Goal: Transaction & Acquisition: Purchase product/service

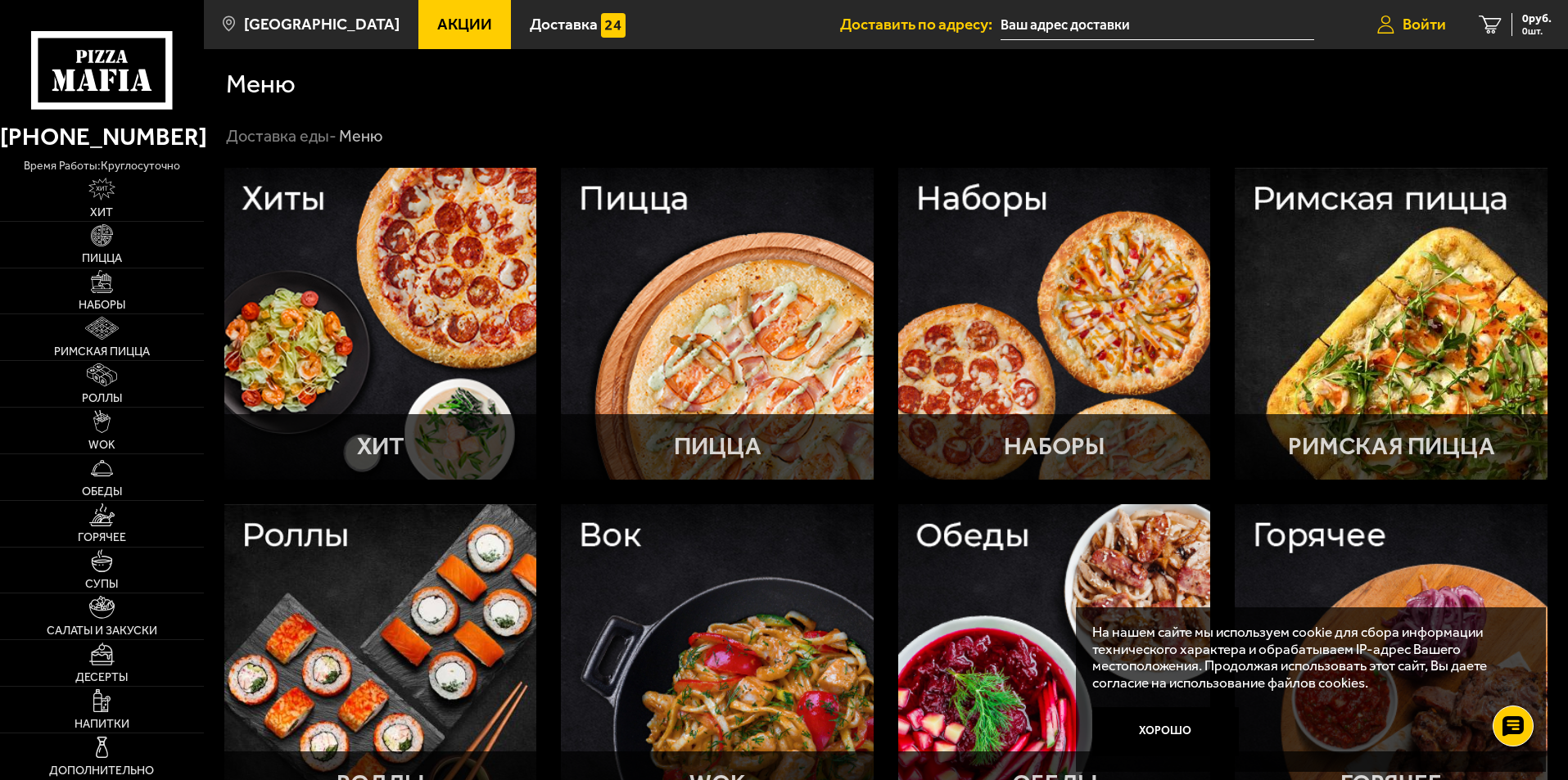
click at [1408, 26] on span "Войти" at bounding box center [1425, 24] width 44 height 15
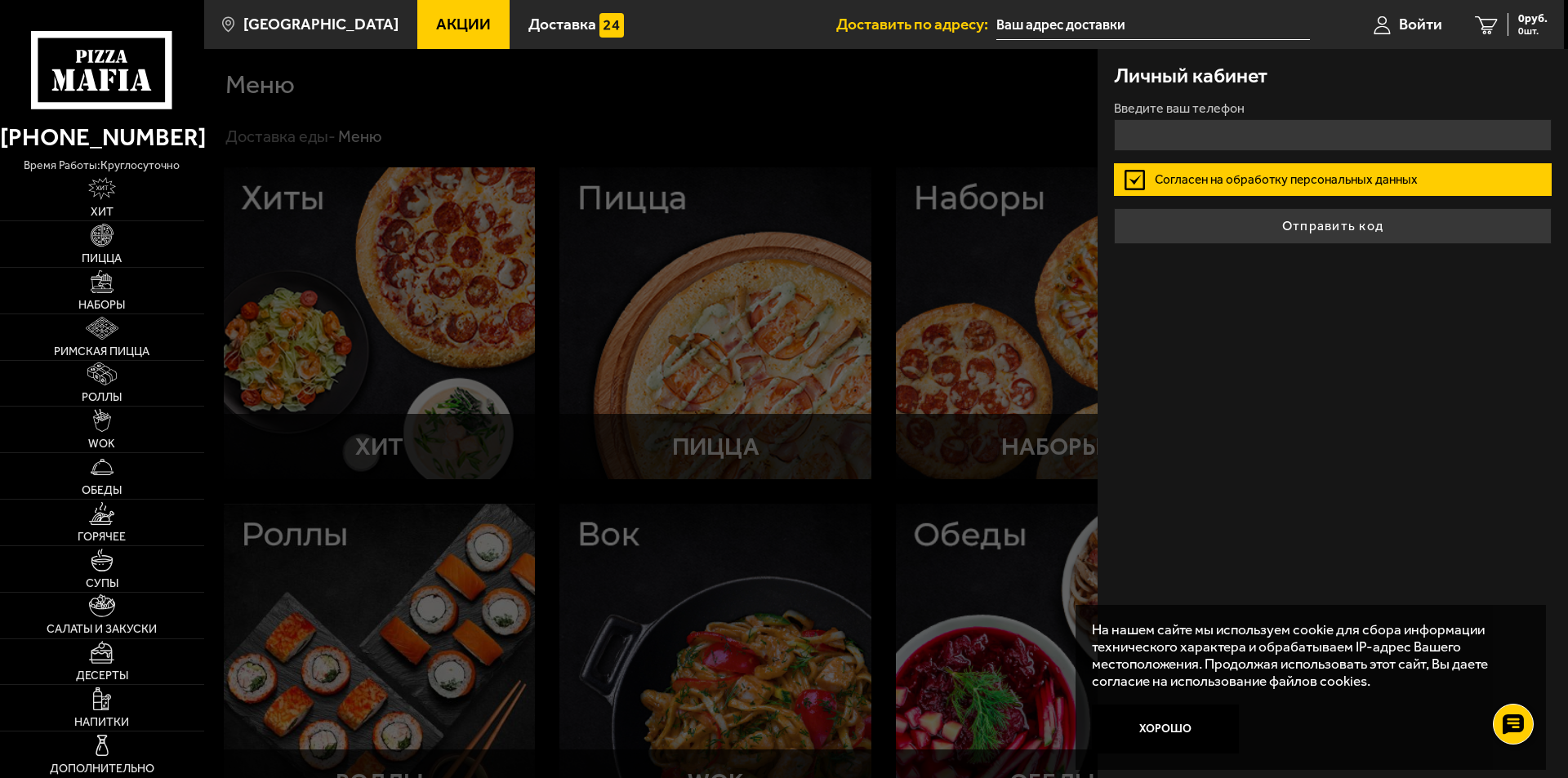
drag, startPoint x: 1273, startPoint y: 73, endPoint x: 1262, endPoint y: 112, distance: 40.5
click at [1273, 77] on div "Личный кабинет" at bounding box center [1333, 76] width 438 height 53
click at [1259, 120] on input "+7 ( ) - -" at bounding box center [1333, 134] width 438 height 31
type input "+7 (921) 058-81-84"
click at [1114, 209] on button "Отправить код" at bounding box center [1333, 226] width 438 height 36
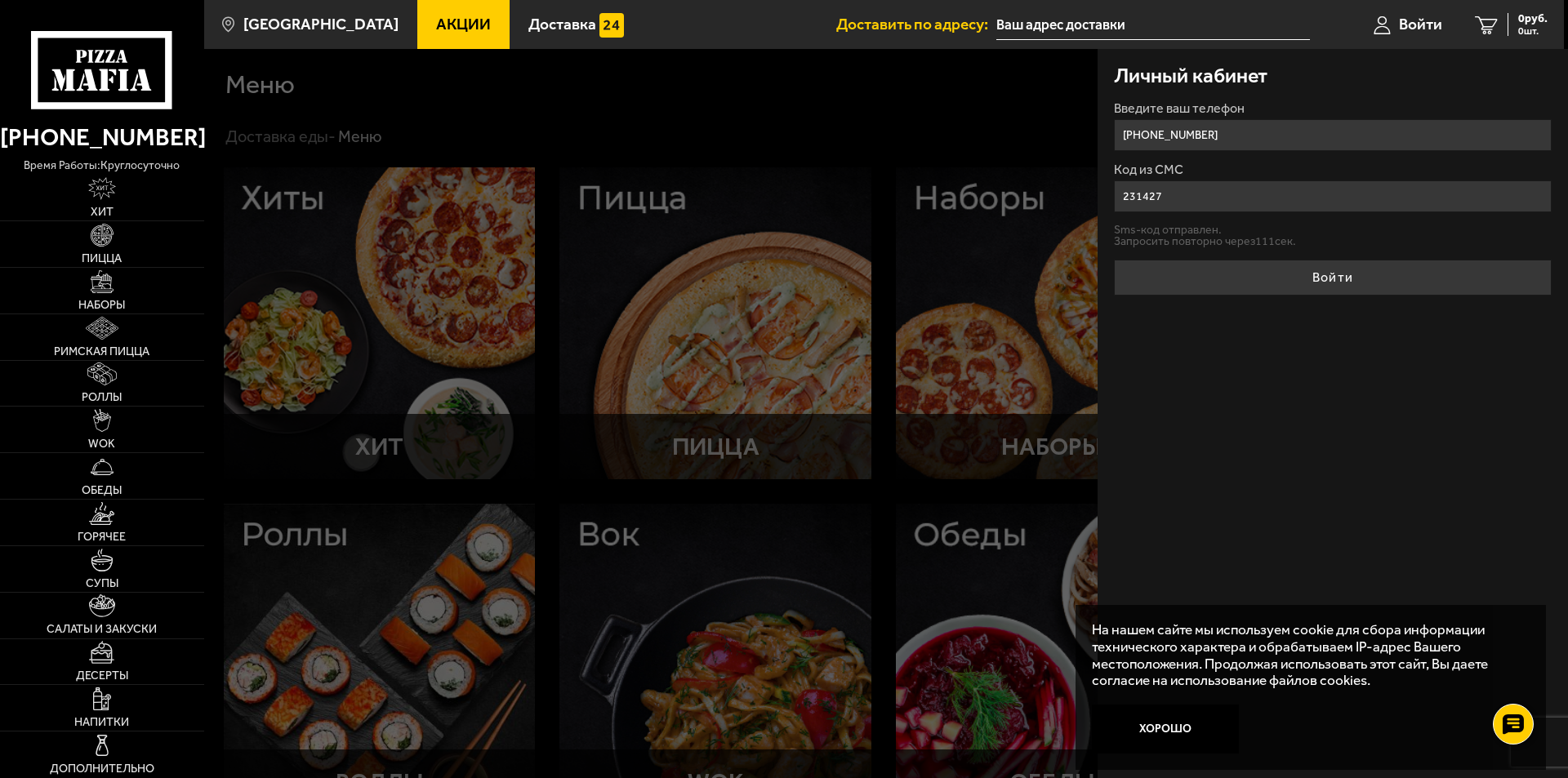
type input "231427"
click at [1114, 260] on button "Войти" at bounding box center [1333, 277] width 438 height 36
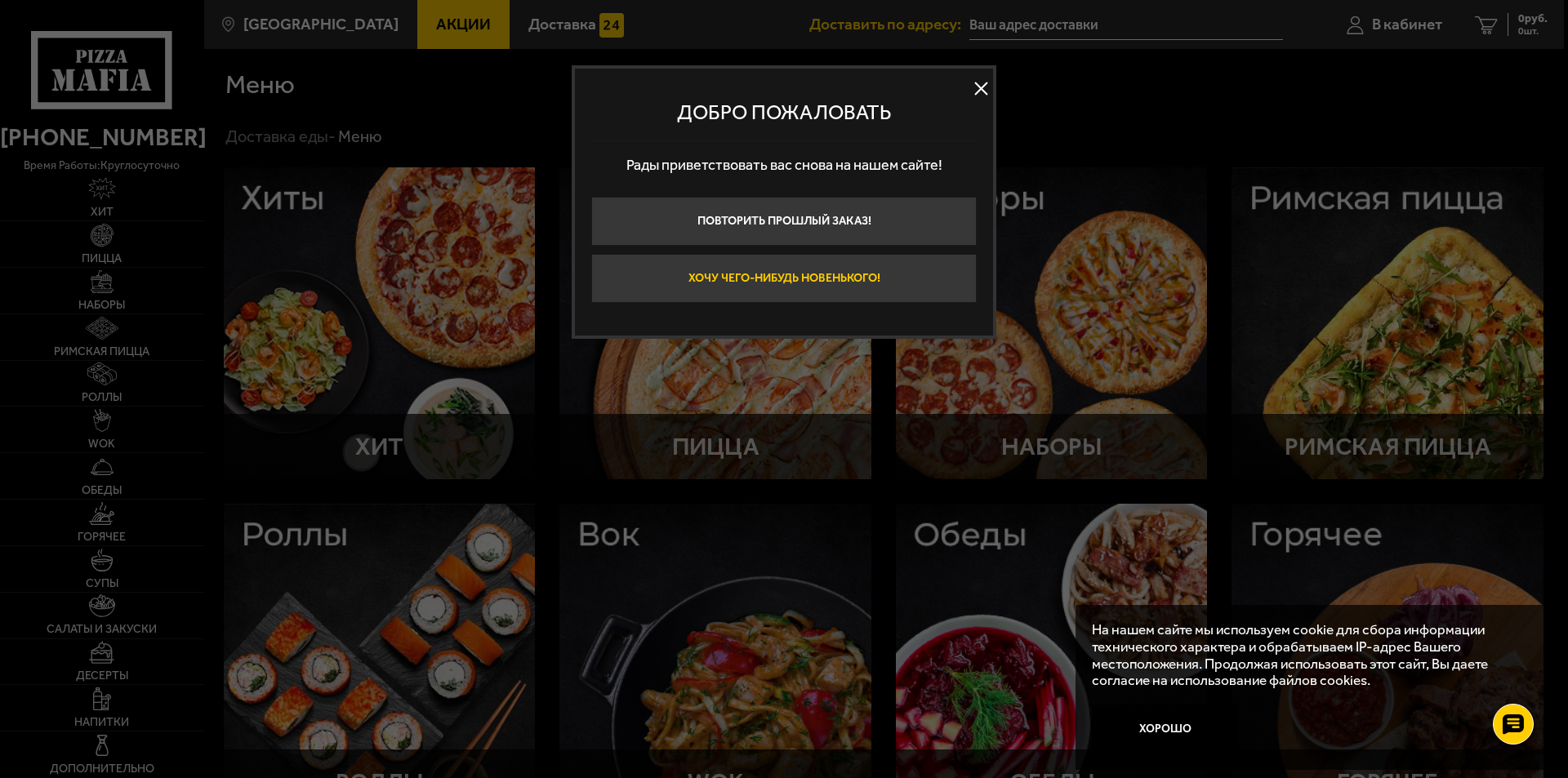
click at [896, 275] on button "Хочу чего-нибудь новенького!" at bounding box center [784, 278] width 386 height 49
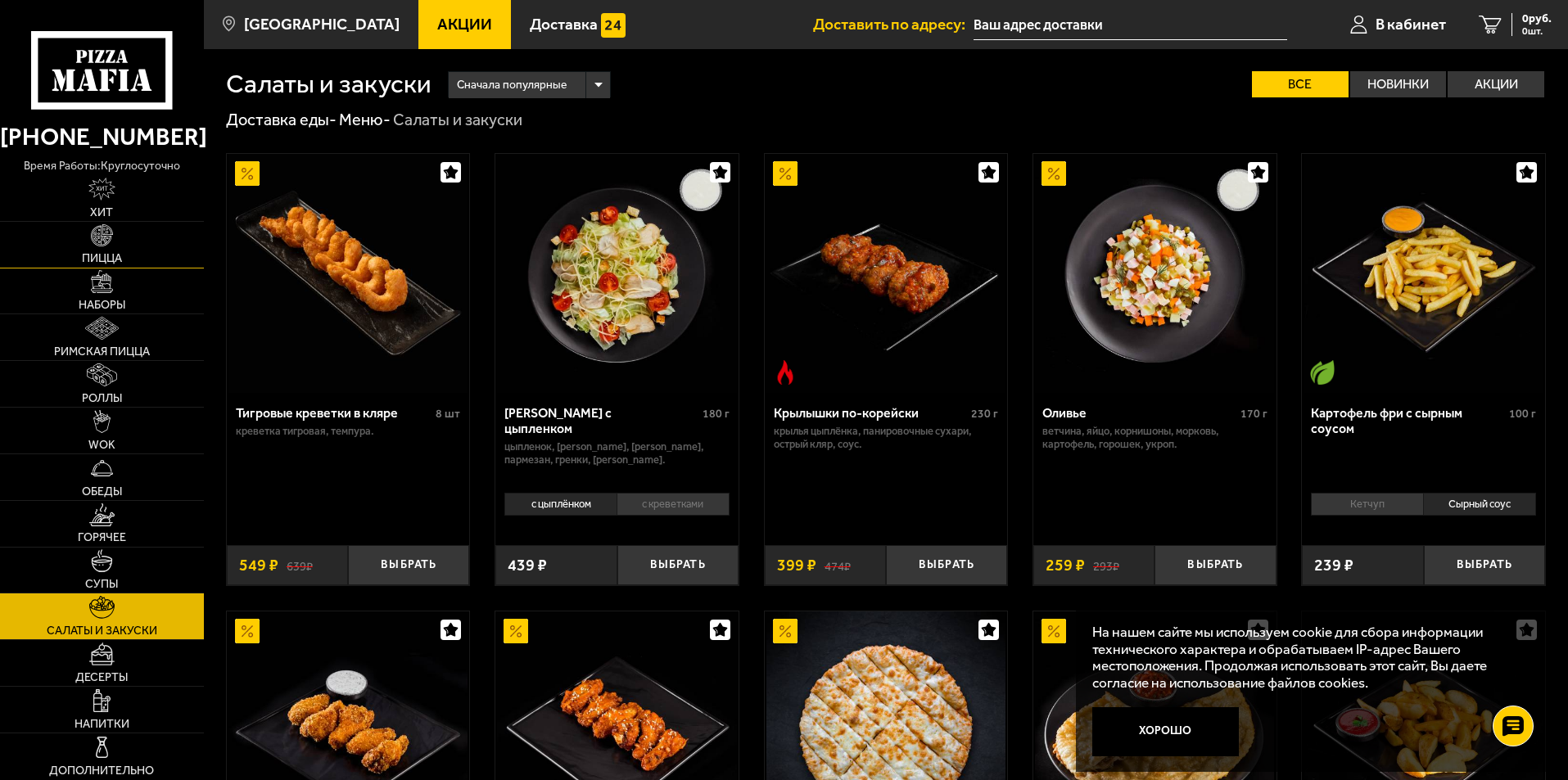
click at [79, 259] on link "Пицца" at bounding box center [102, 245] width 204 height 46
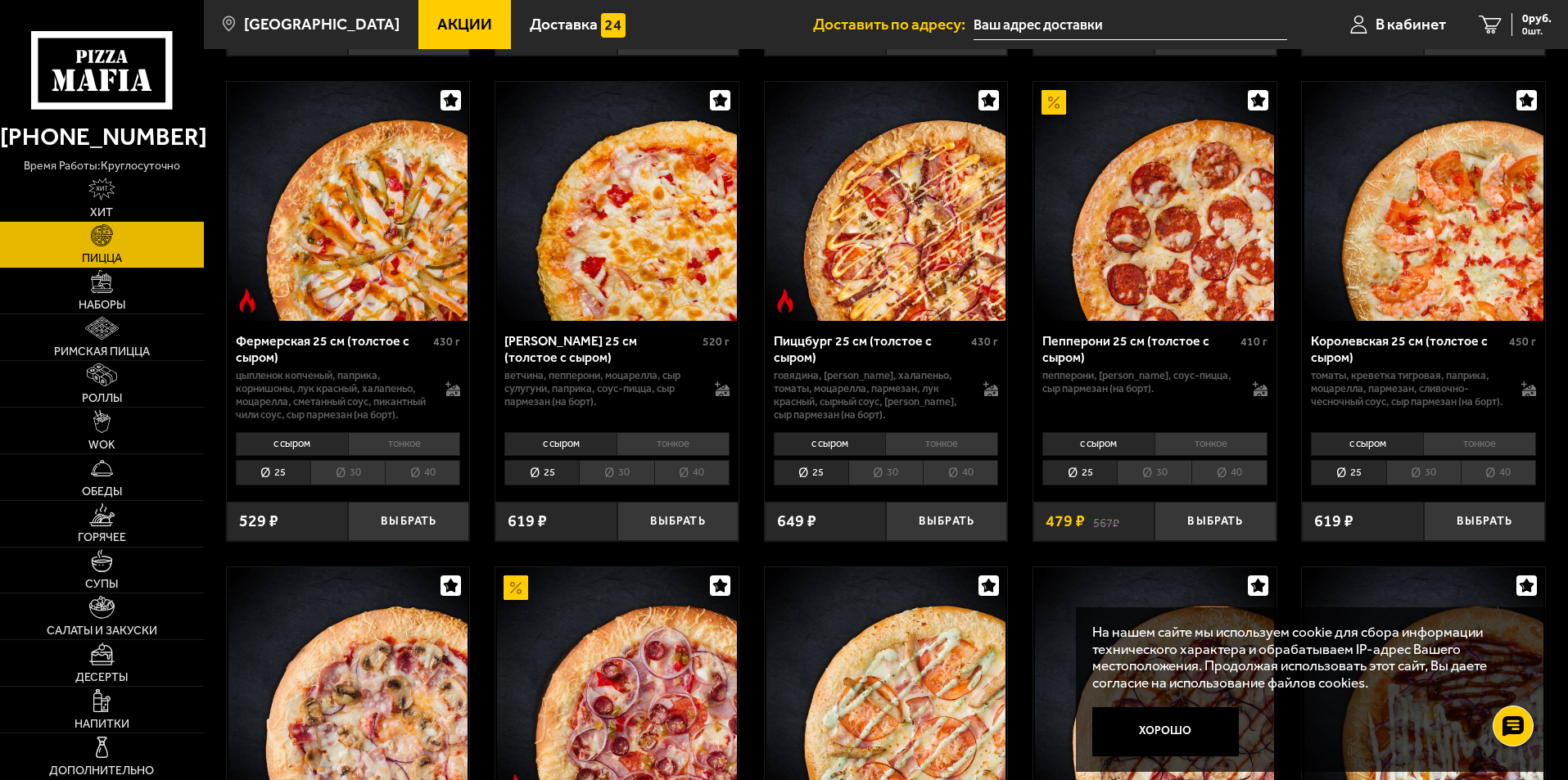
scroll to position [1064, 0]
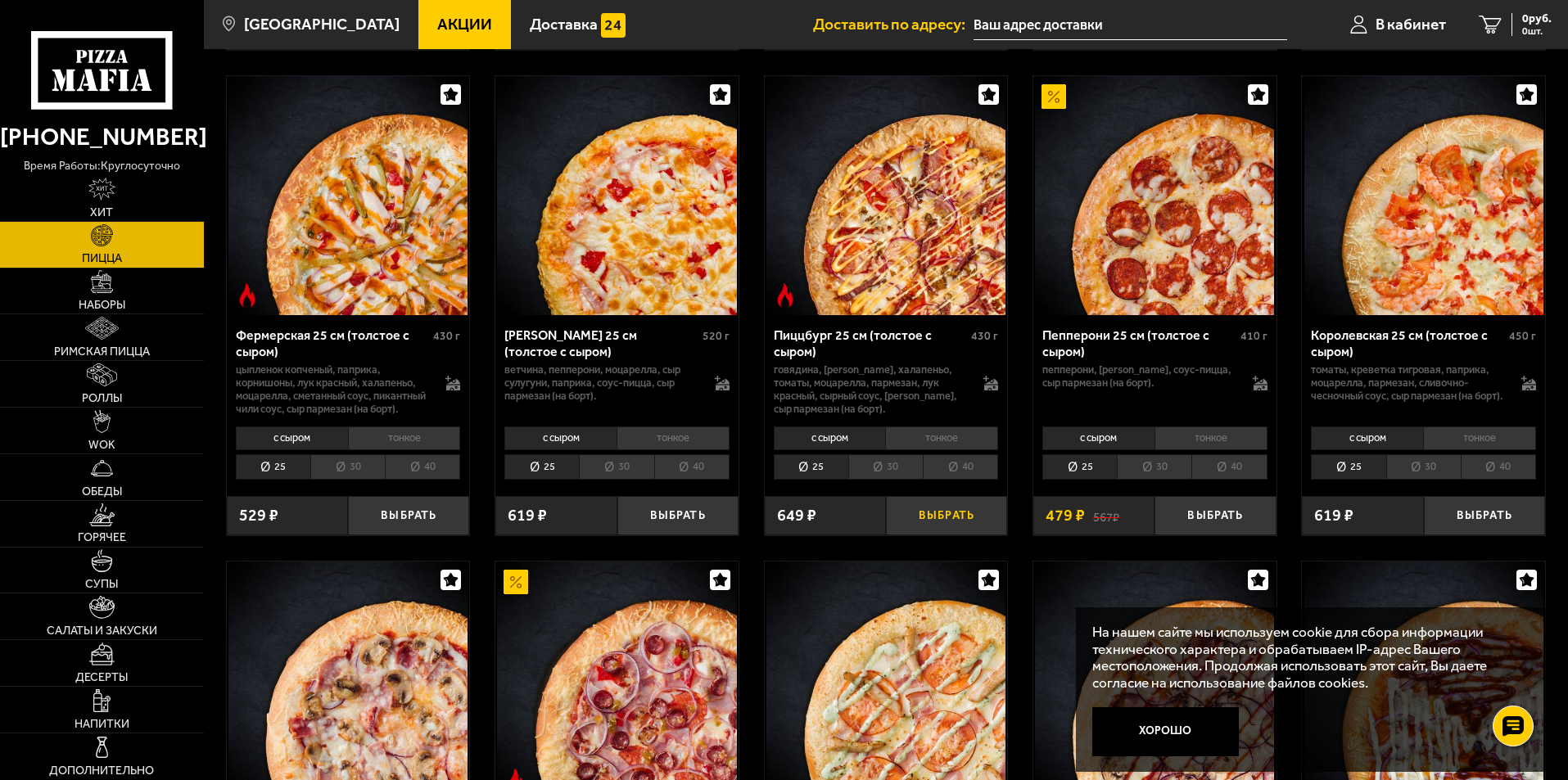
click at [927, 536] on button "Выбрать" at bounding box center [947, 515] width 121 height 40
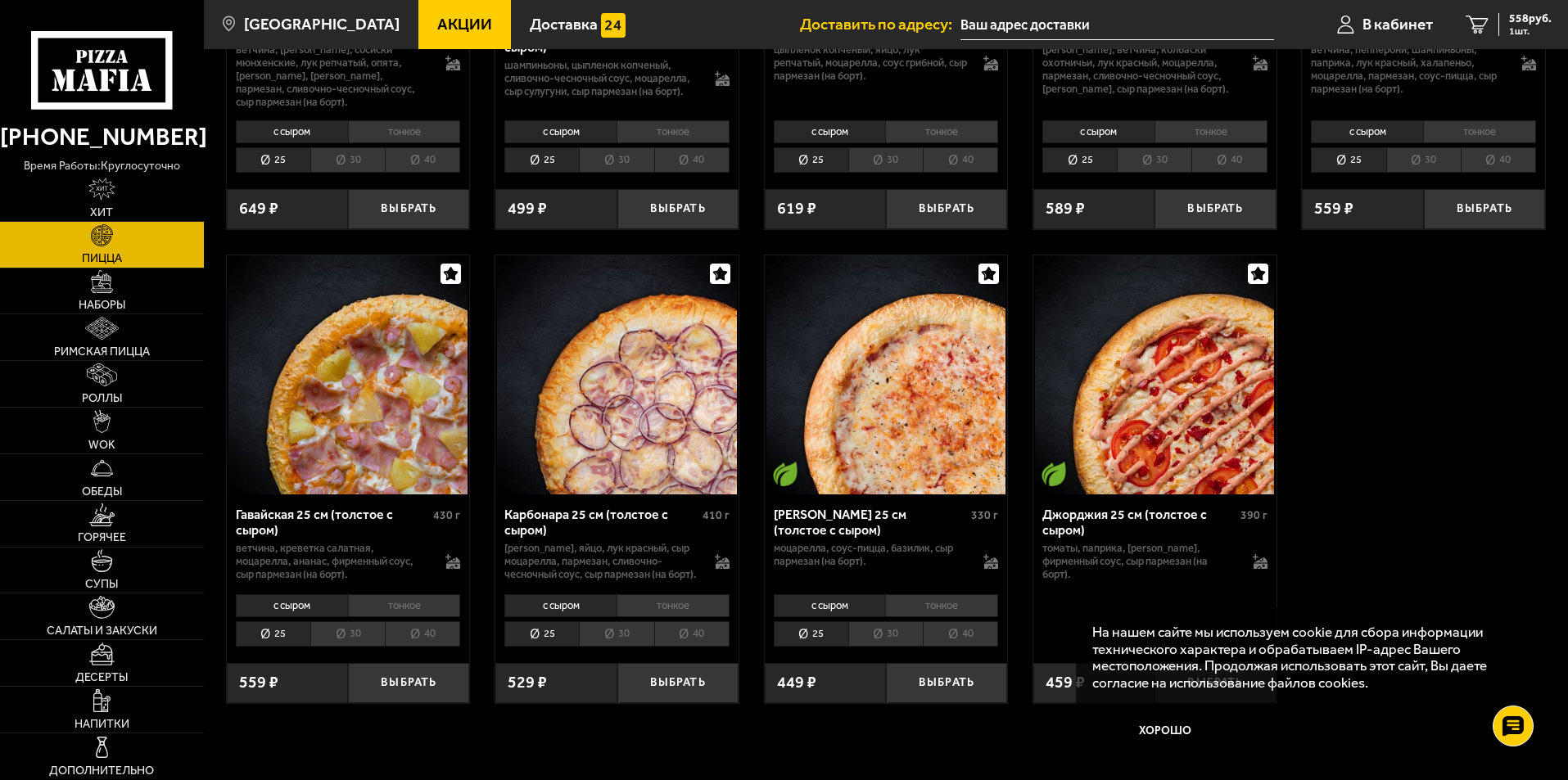
scroll to position [2374, 0]
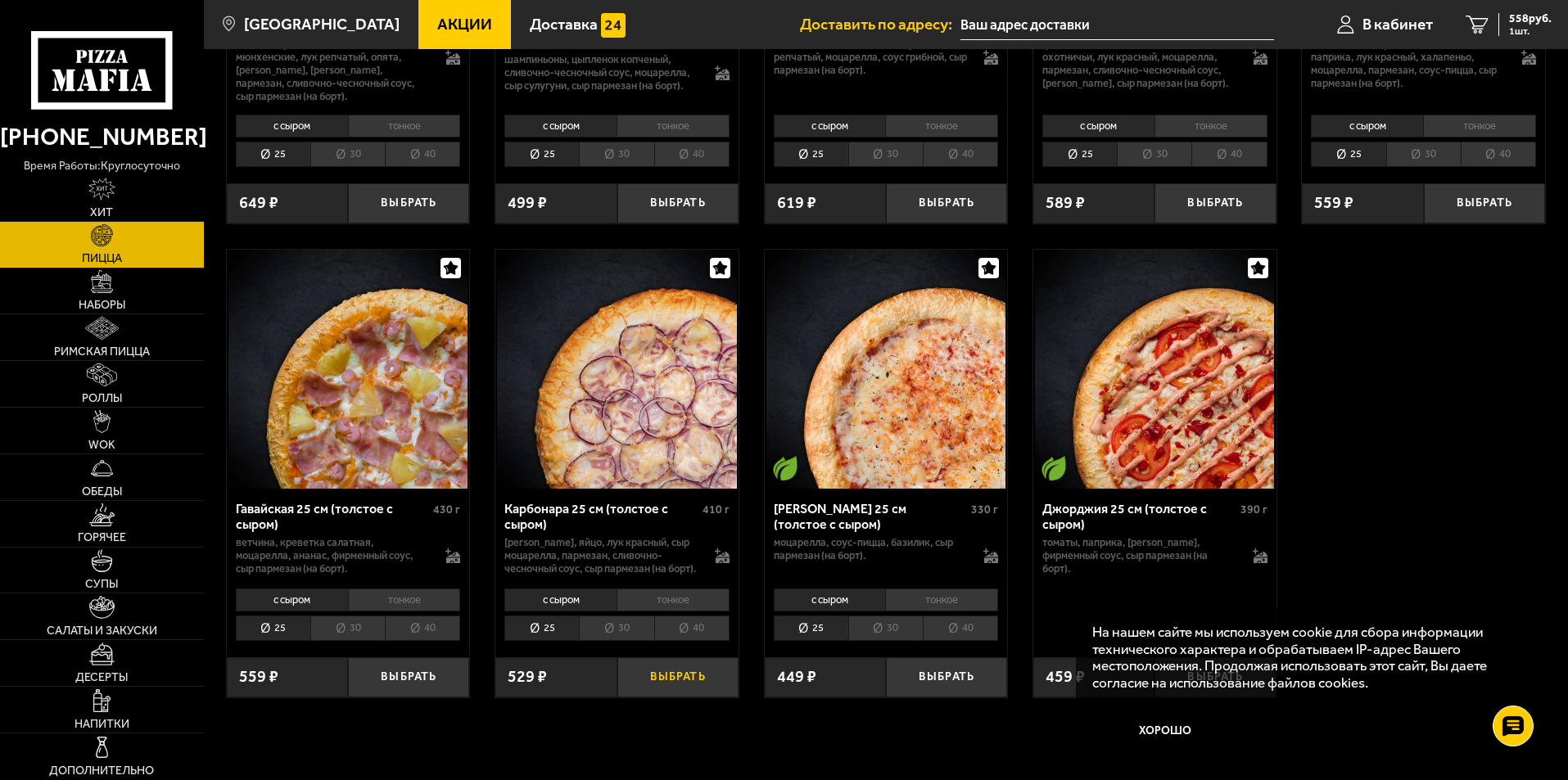
click at [672, 697] on button "Выбрать" at bounding box center [678, 677] width 121 height 40
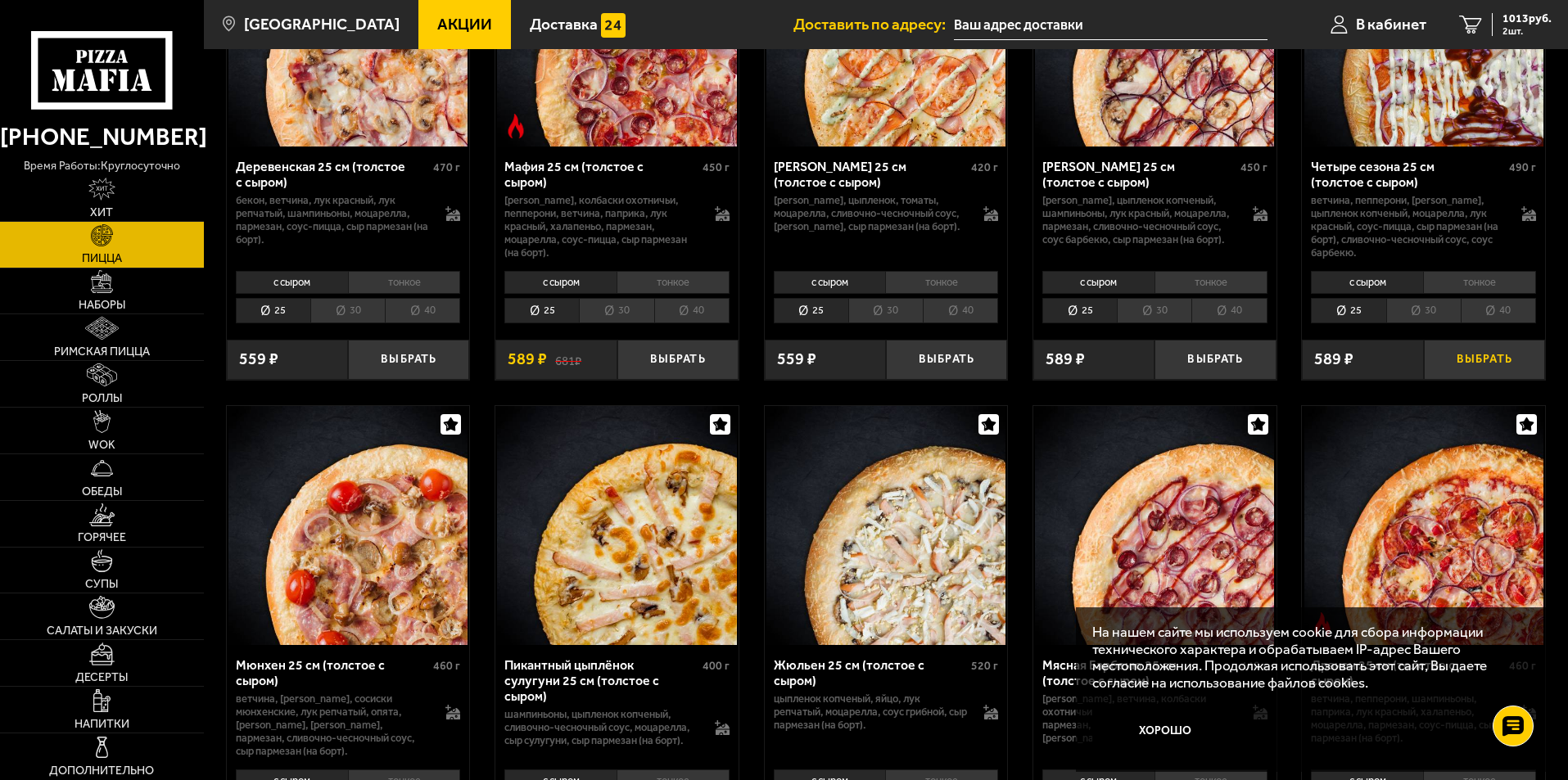
click at [1483, 380] on button "Выбрать" at bounding box center [1485, 359] width 121 height 40
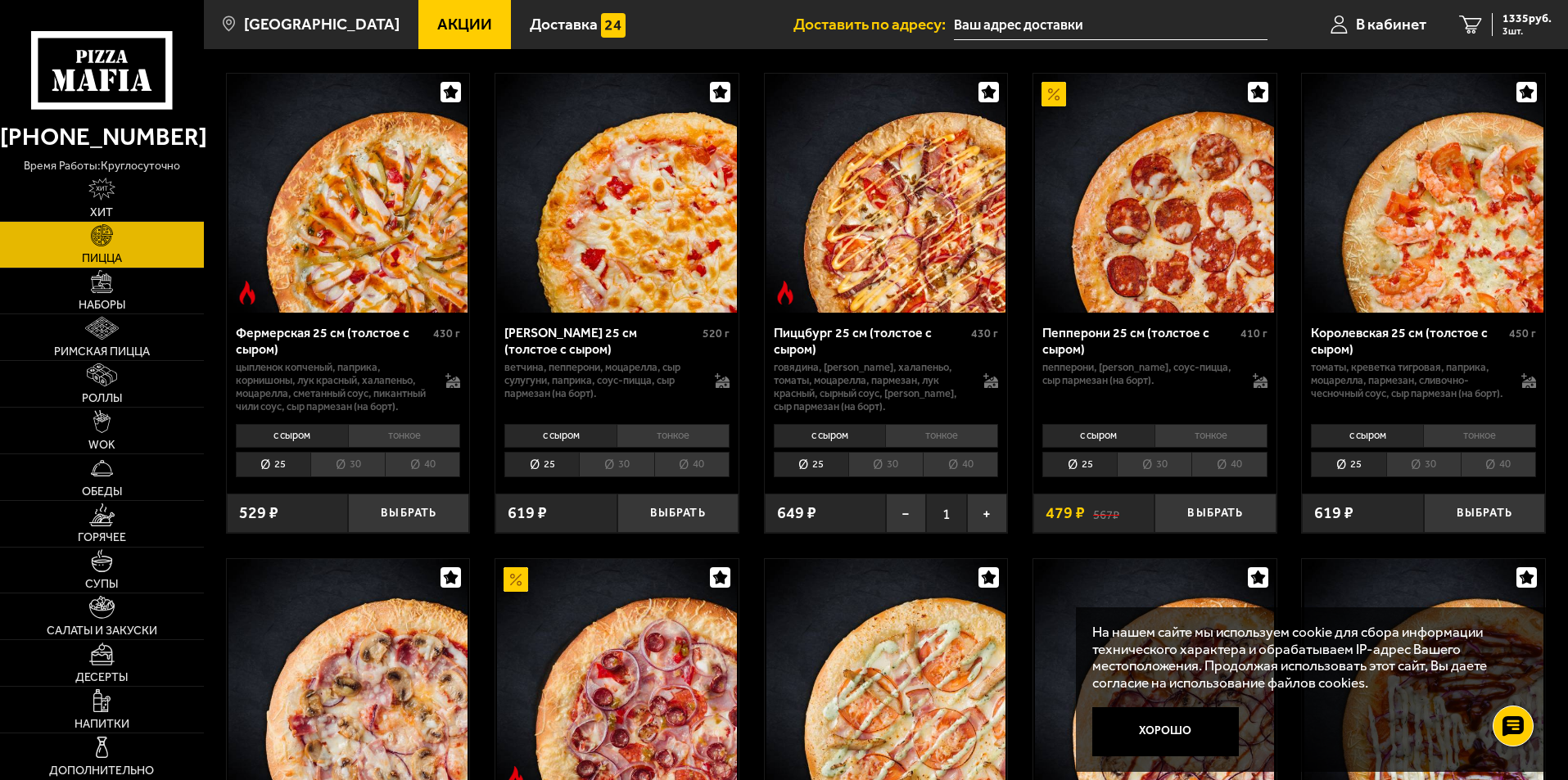
scroll to position [1064, 0]
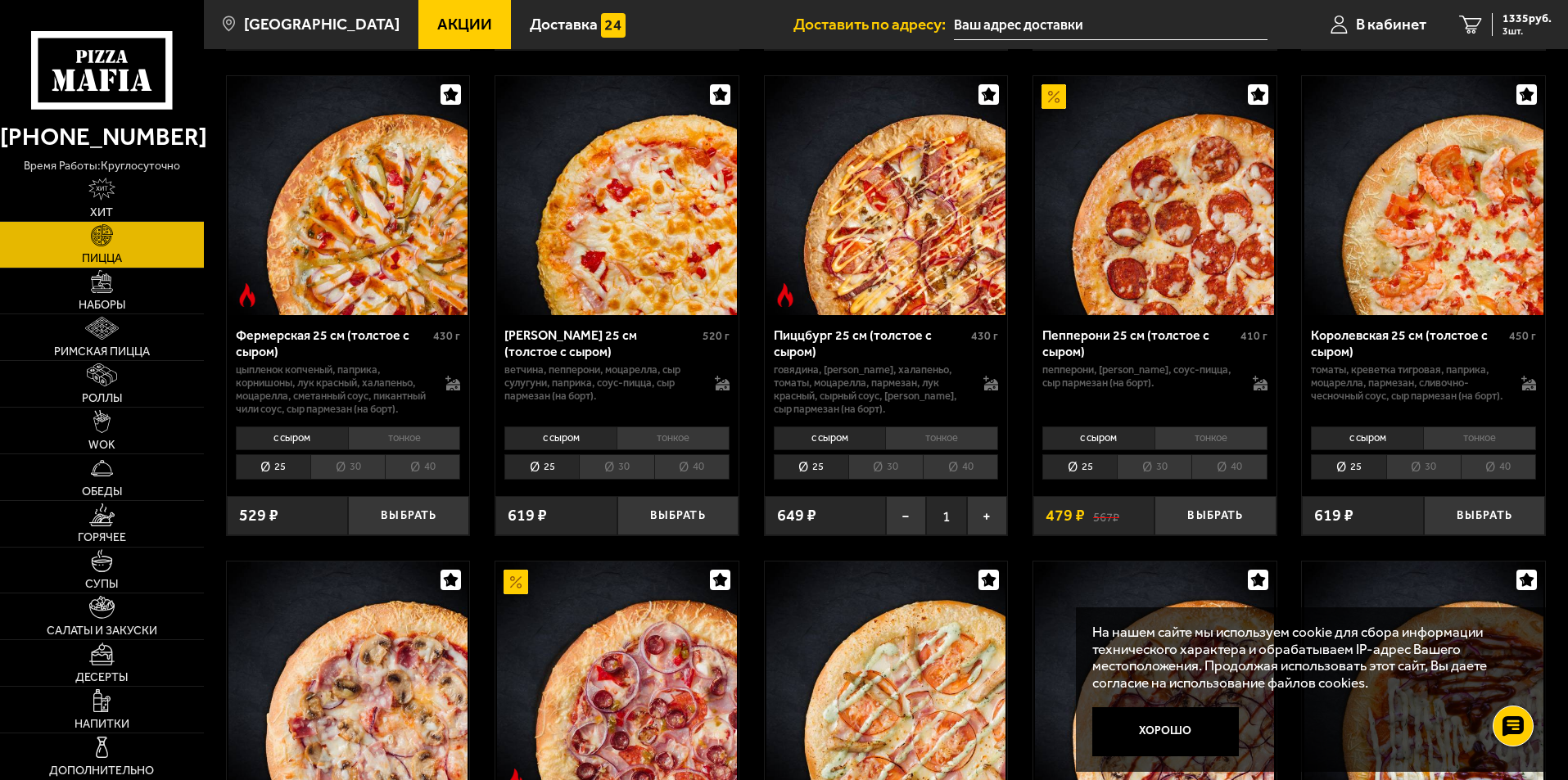
click at [1546, 50] on div "Аль-Шам 25 см (толстое с сыром) 490 г цыпленок, лук репчатый, салат айсберг, то…" at bounding box center [886, 548] width 1364 height 2964
click at [1565, 36] on link "3 1335 руб. 3 шт." at bounding box center [1506, 25] width 125 height 49
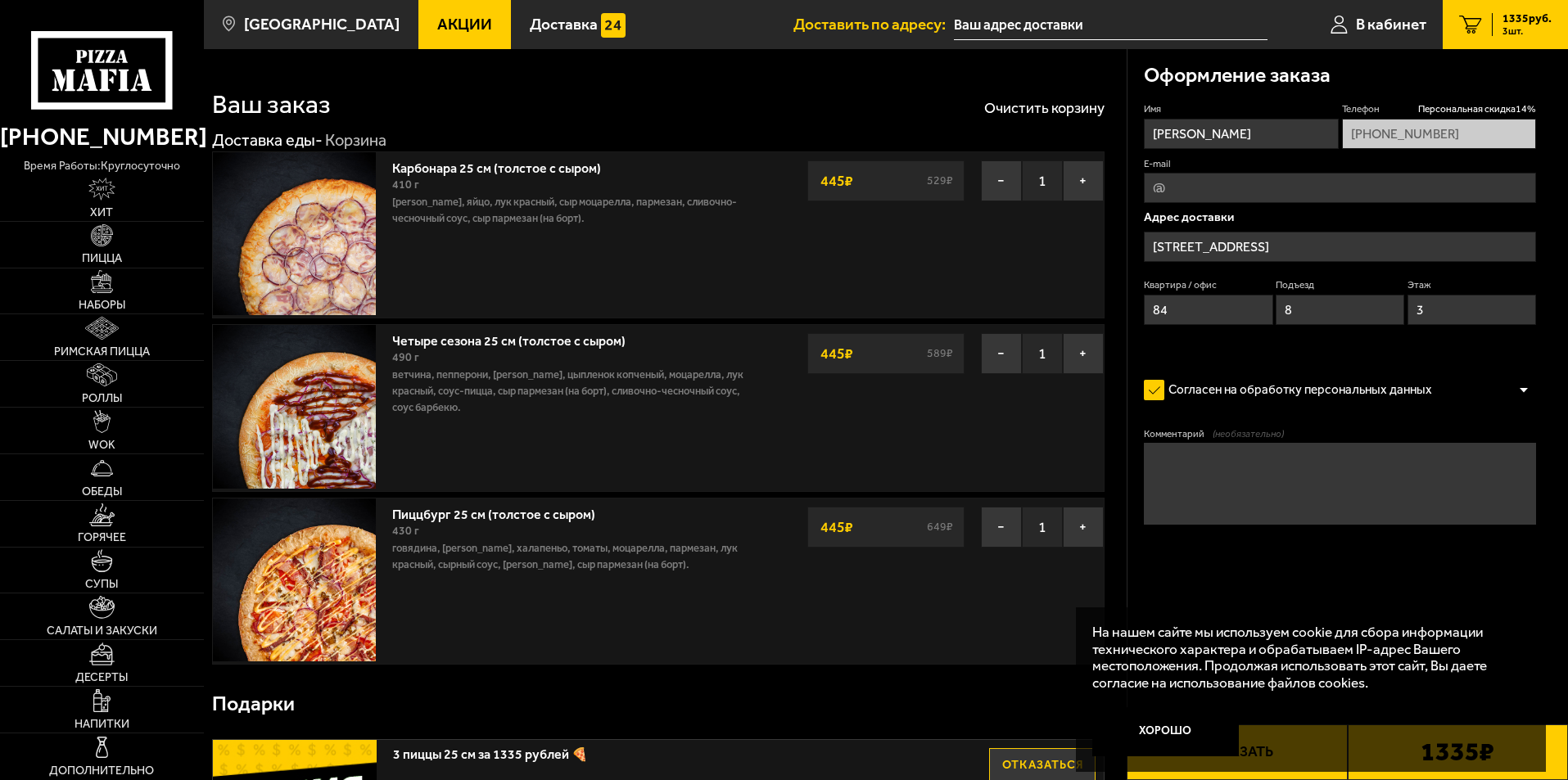
type input "Большая Посадская улица, 9"
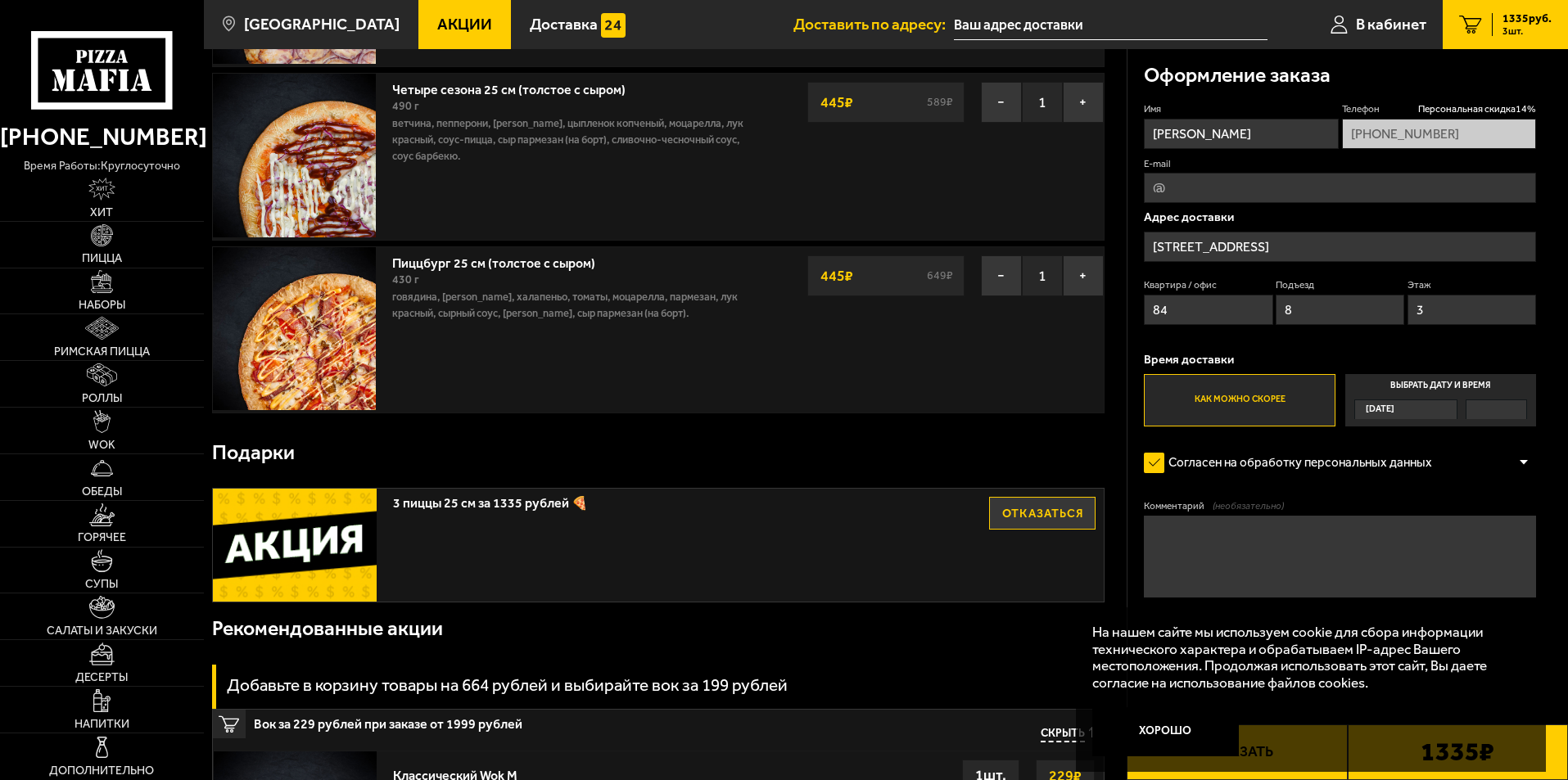
scroll to position [246, 0]
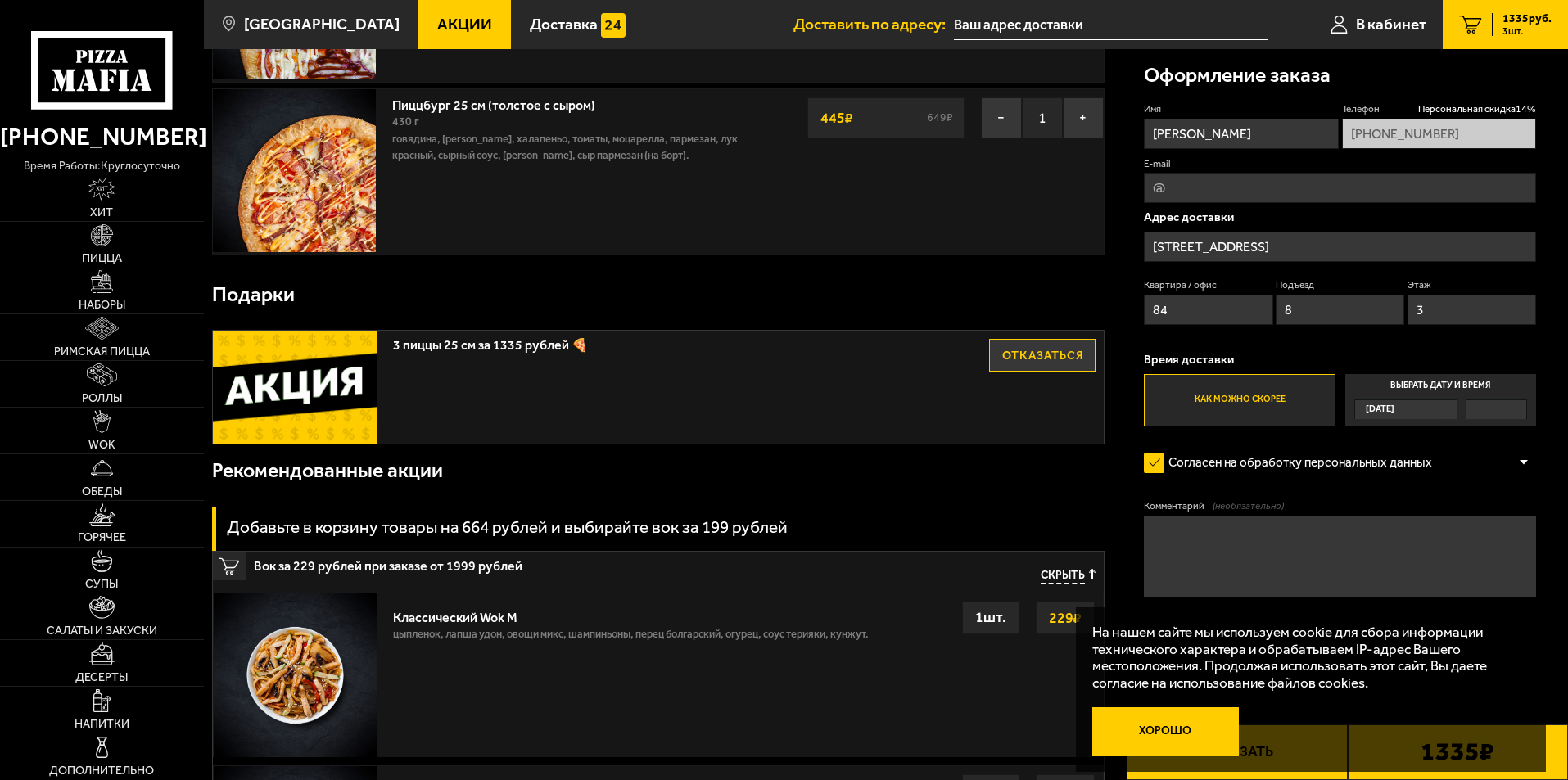
click at [1178, 735] on button "Хорошо" at bounding box center [1166, 732] width 148 height 49
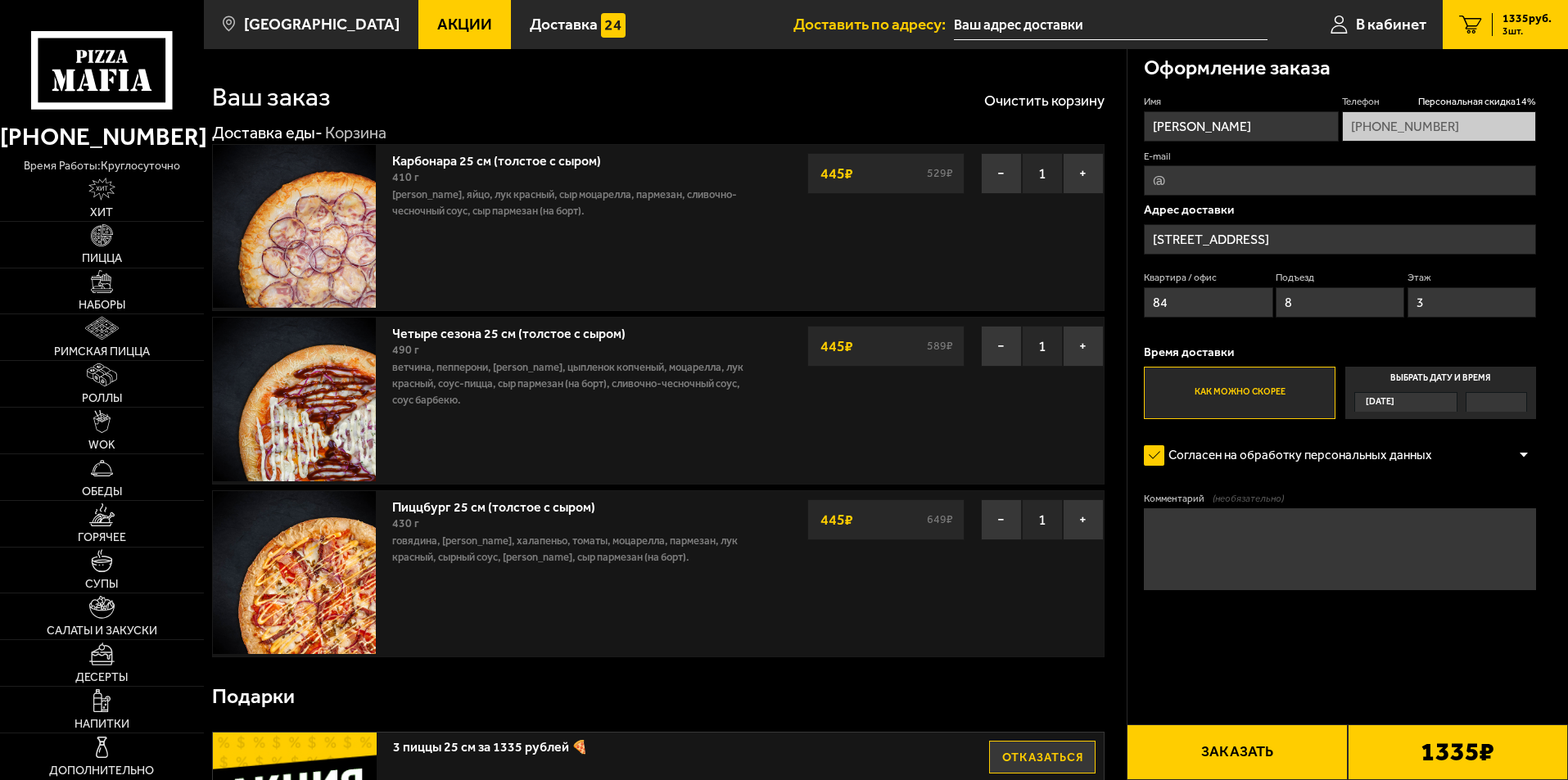
scroll to position [0, 0]
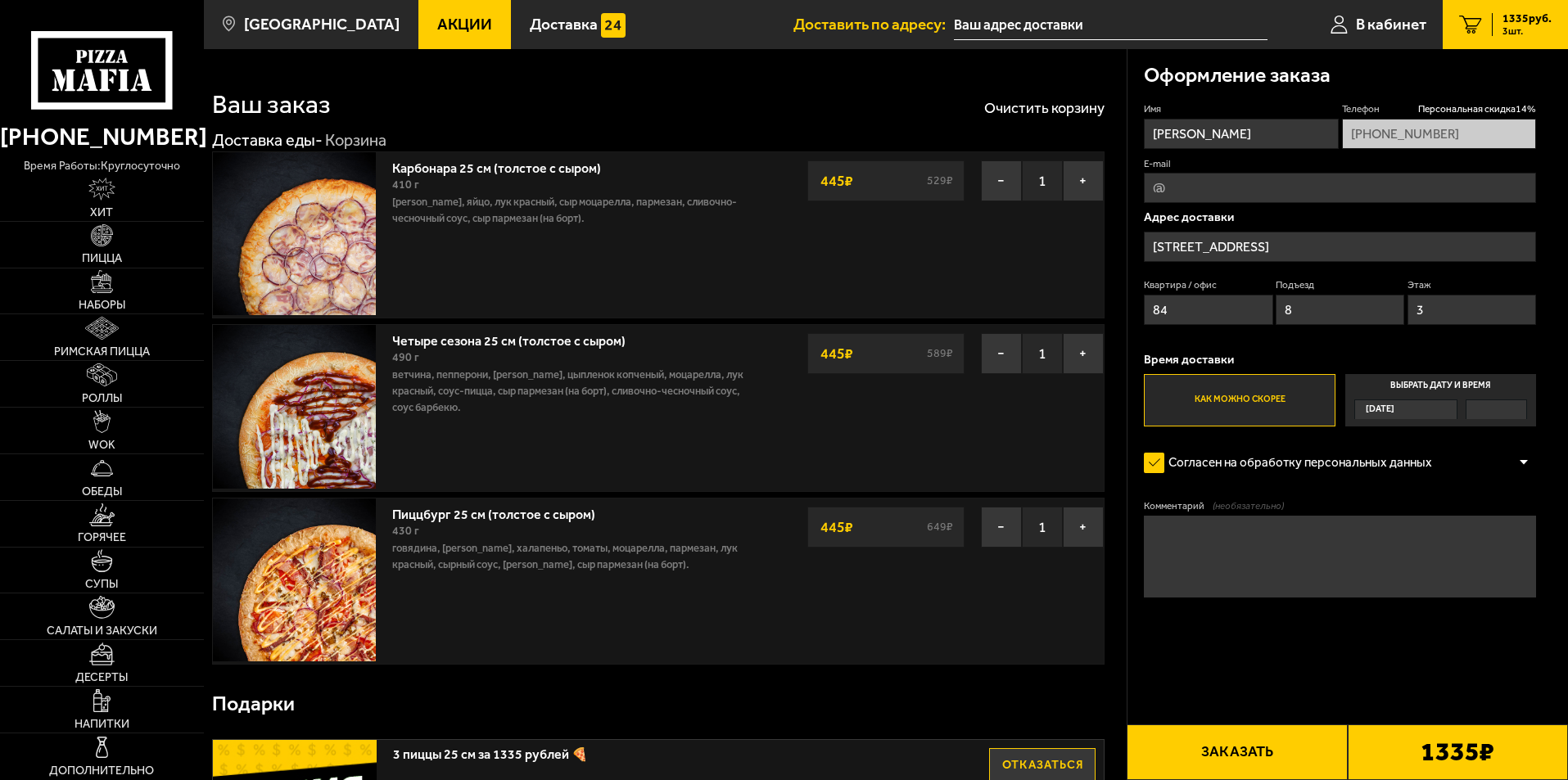
click at [1215, 191] on input "E-mail" at bounding box center [1340, 188] width 393 height 31
type input "evgeny5903@yandex.ru"
click at [1237, 742] on button "Заказать" at bounding box center [1237, 752] width 220 height 55
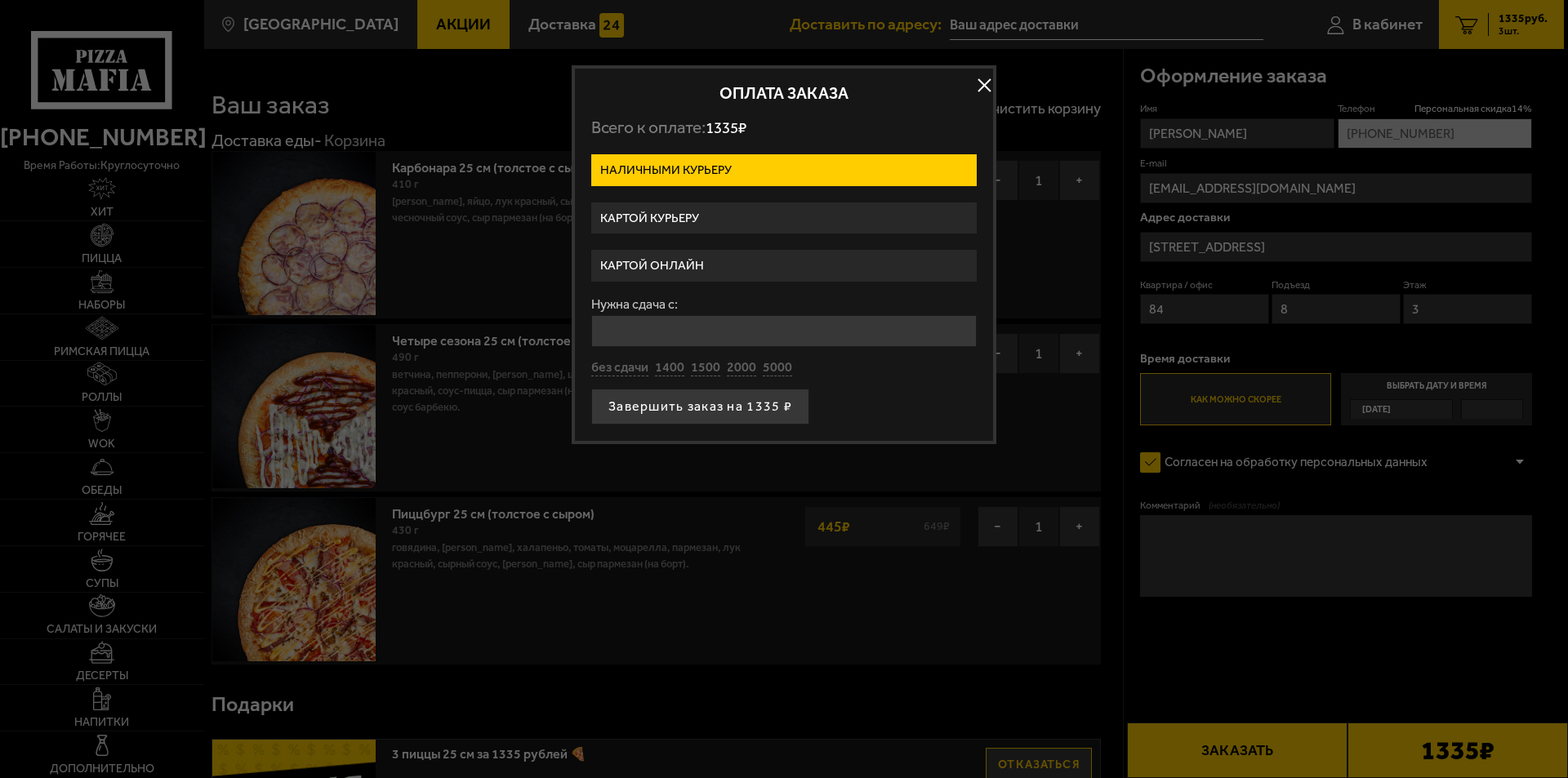
click at [756, 264] on label "Картой онлайн" at bounding box center [784, 266] width 386 height 31
click at [0, 0] on input "Картой онлайн" at bounding box center [0, 0] width 0 height 0
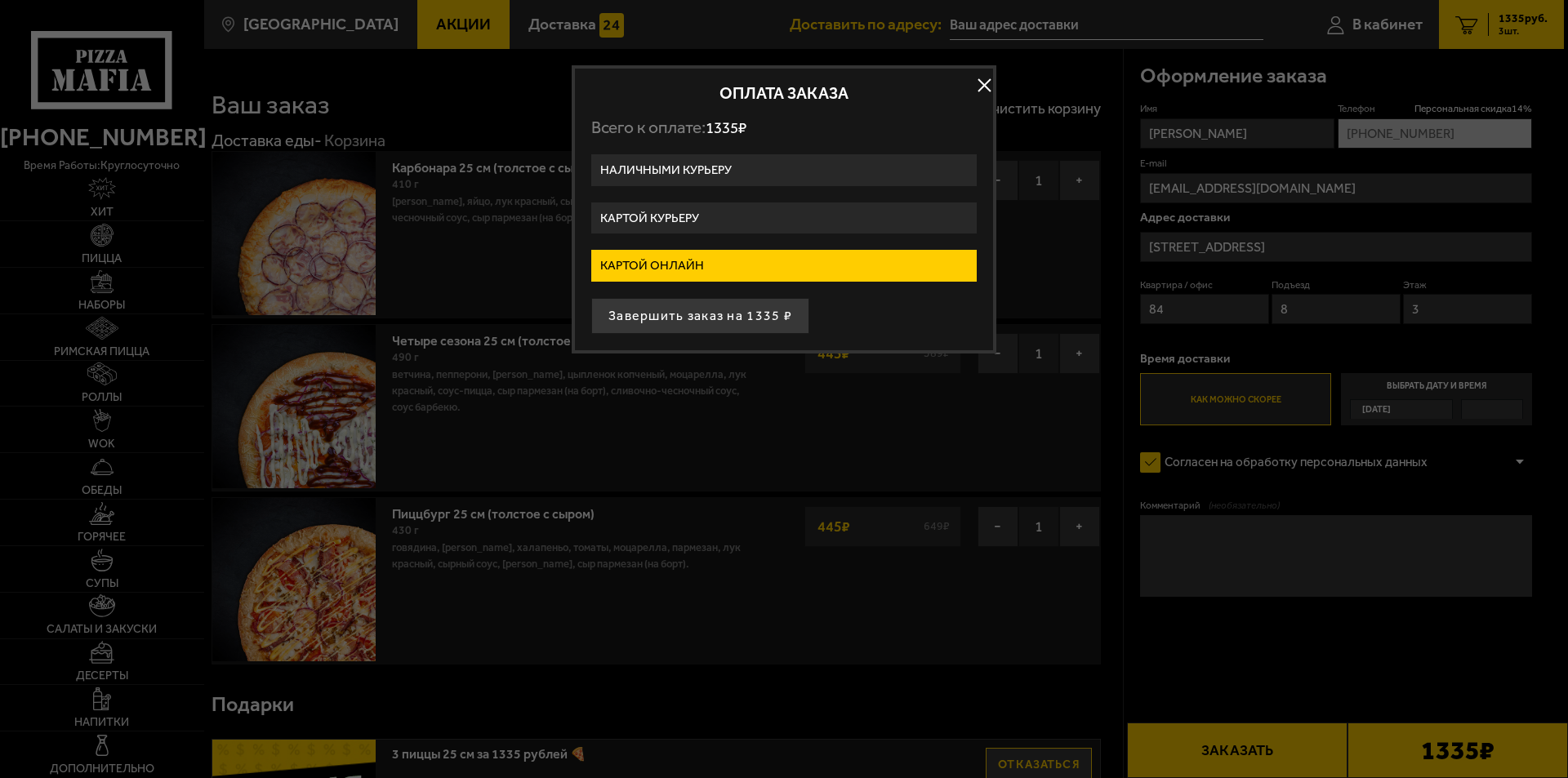
click at [758, 215] on label "Картой курьеру" at bounding box center [784, 218] width 386 height 31
click at [0, 0] on input "Картой курьеру" at bounding box center [0, 0] width 0 height 0
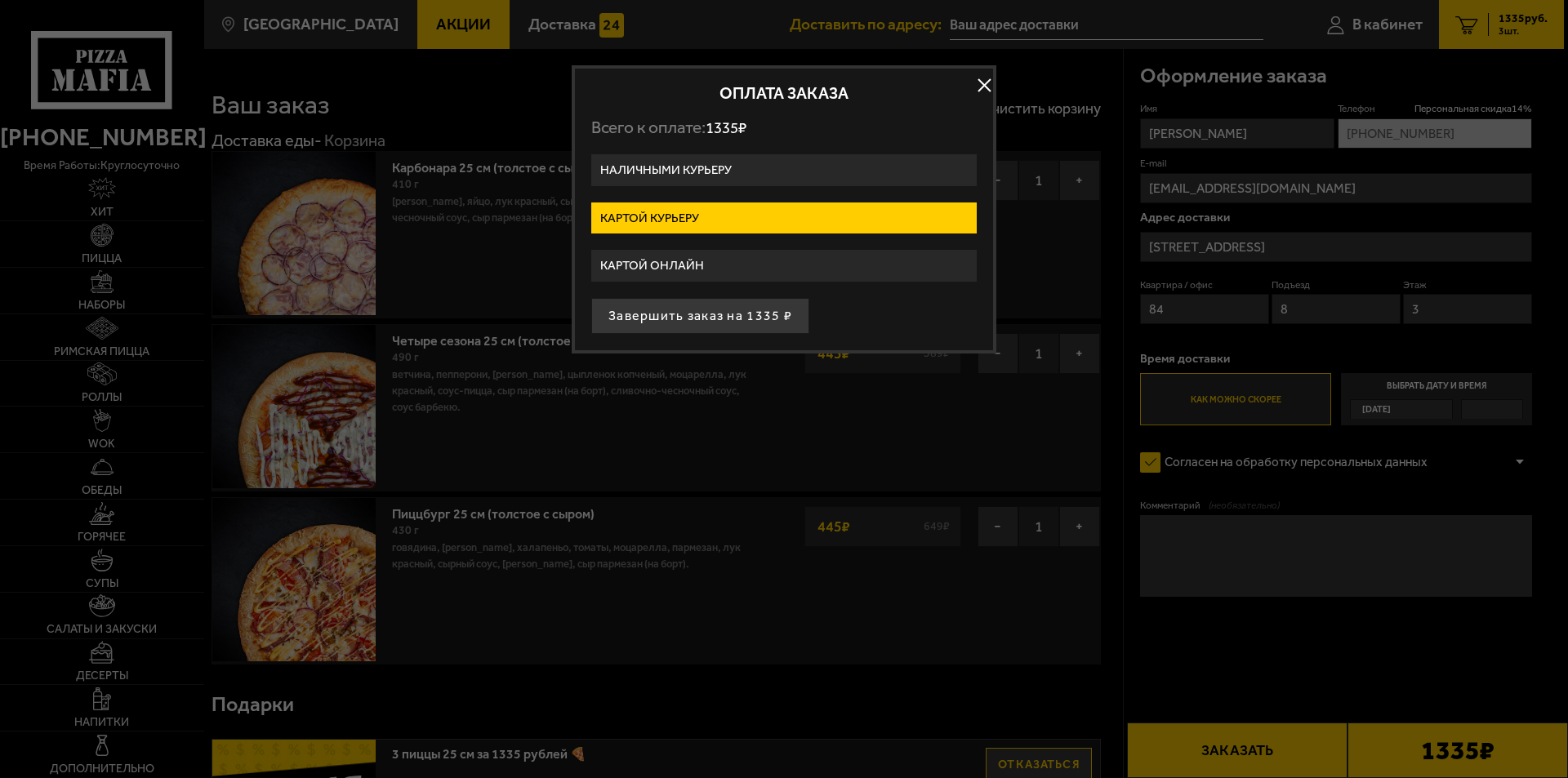
click at [735, 170] on label "Наличными курьеру" at bounding box center [784, 169] width 386 height 31
click at [0, 0] on input "Наличными курьеру" at bounding box center [0, 0] width 0 height 0
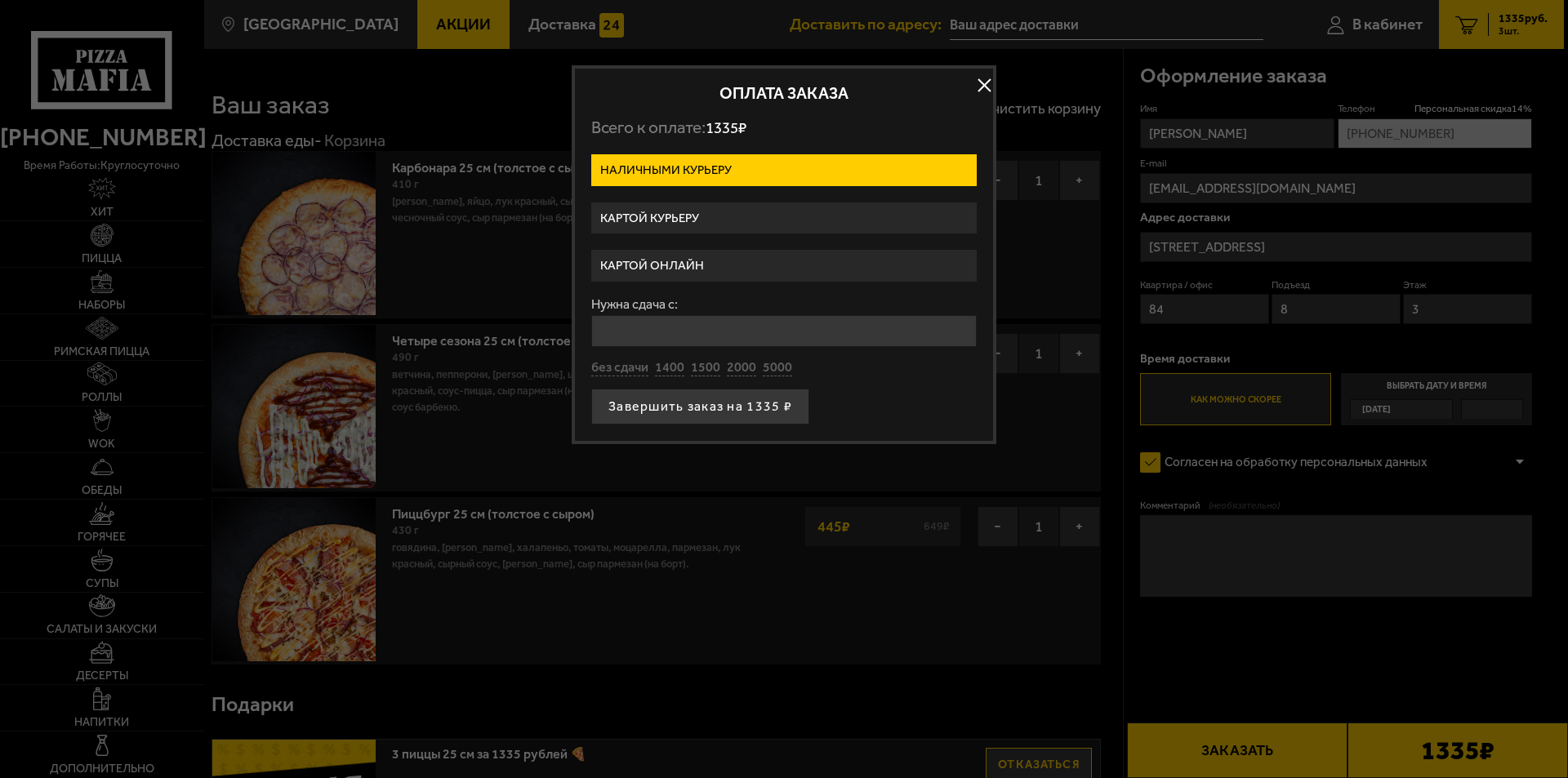
click at [740, 270] on label "Картой онлайн" at bounding box center [784, 266] width 386 height 31
click at [0, 0] on input "Картой онлайн" at bounding box center [0, 0] width 0 height 0
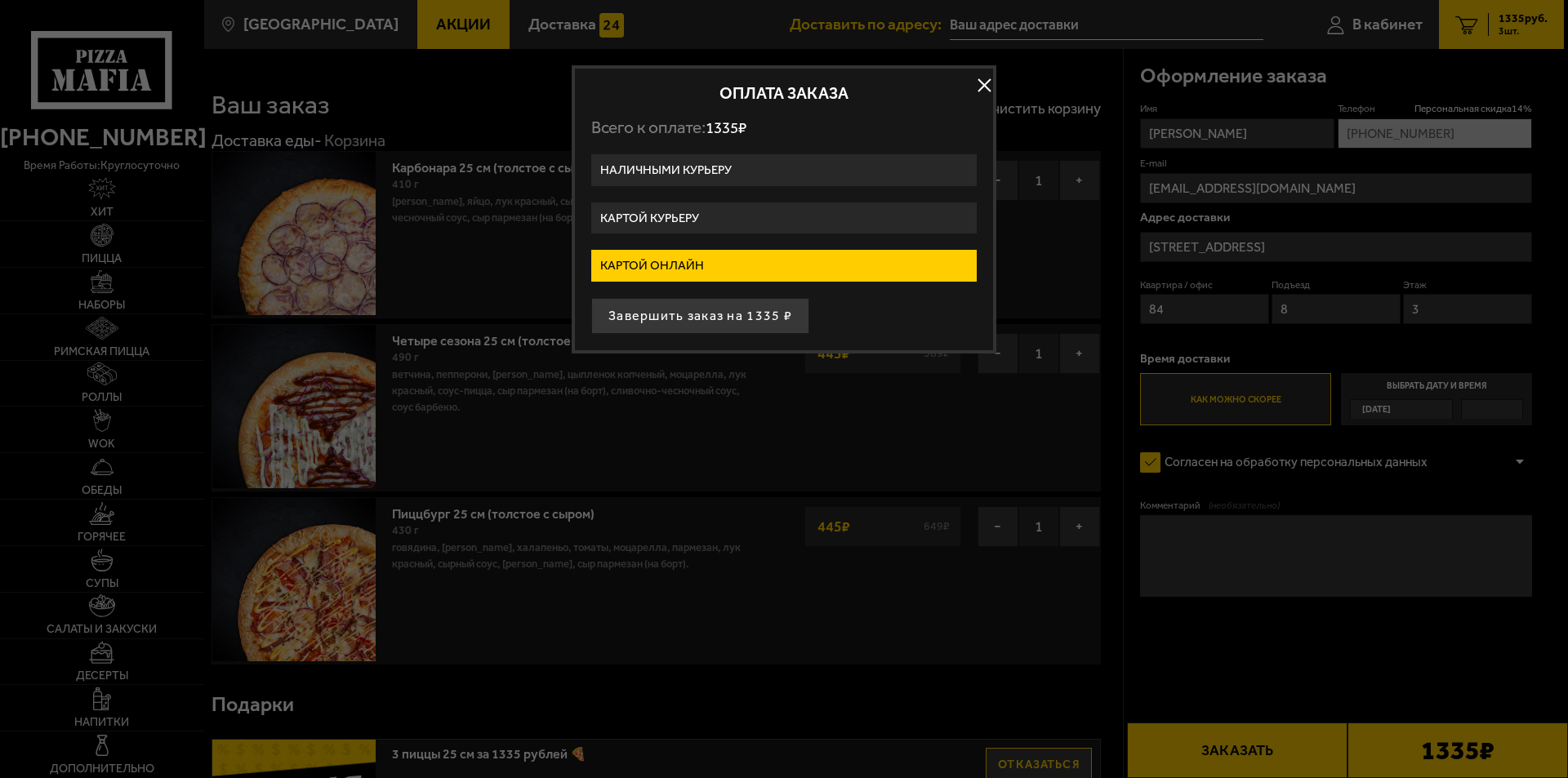
click at [723, 214] on label "Картой курьеру" at bounding box center [784, 218] width 386 height 31
click at [0, 0] on input "Картой курьеру" at bounding box center [0, 0] width 0 height 0
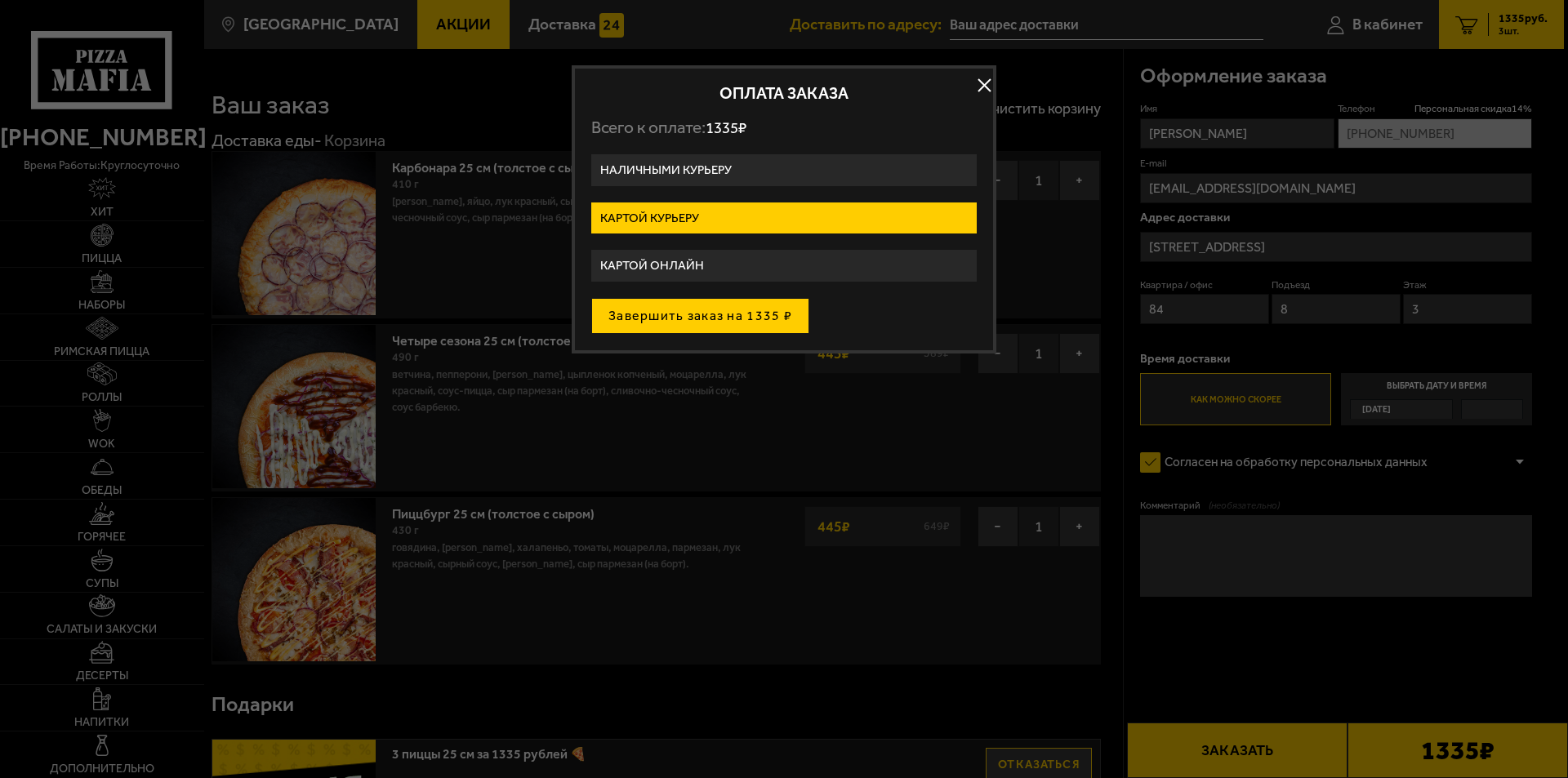
click at [716, 315] on button "Завершить заказ на 1335 ₽" at bounding box center [701, 316] width 218 height 36
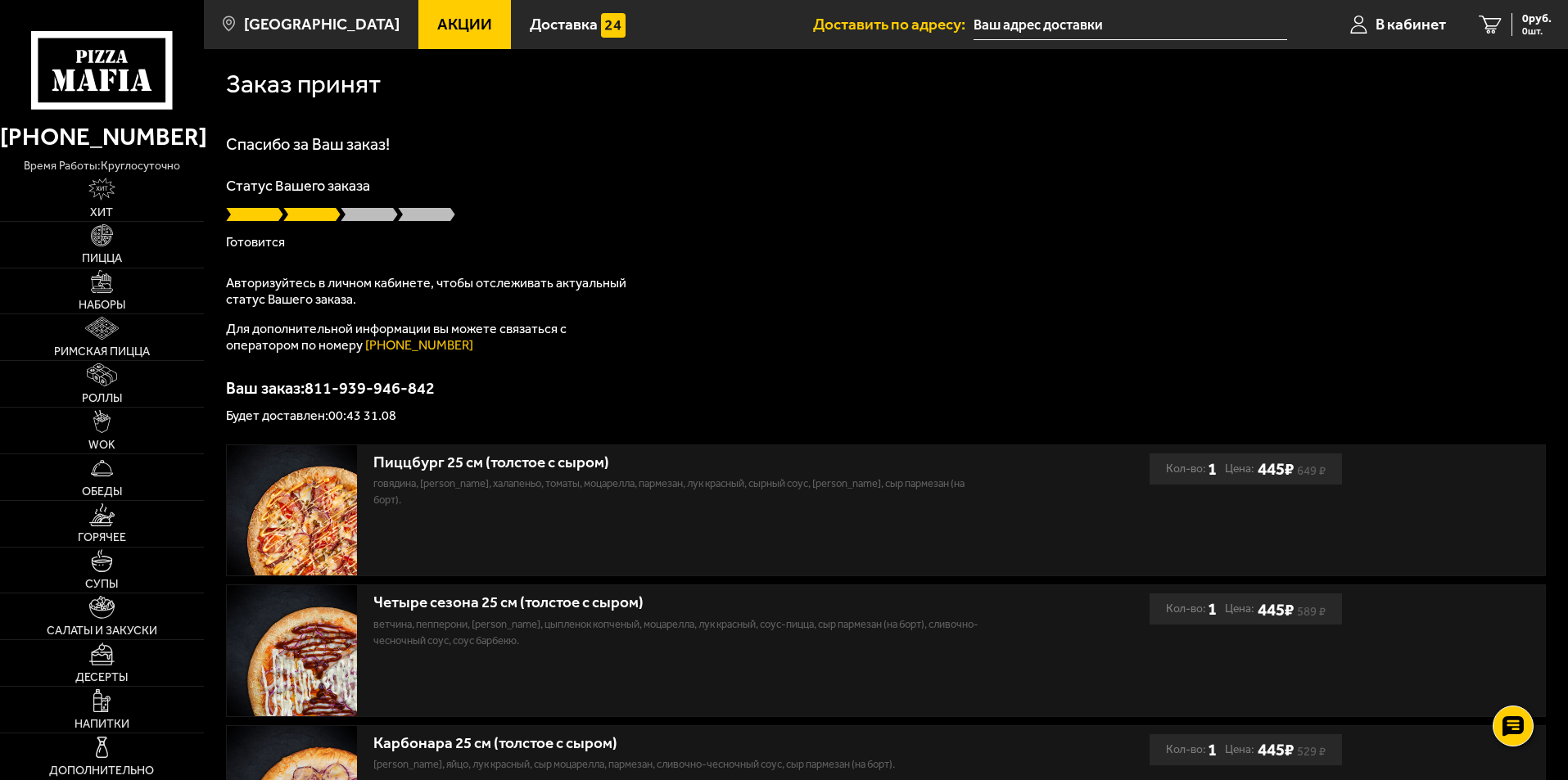
drag, startPoint x: 10, startPoint y: 20, endPoint x: 40, endPoint y: -71, distance: 95.8
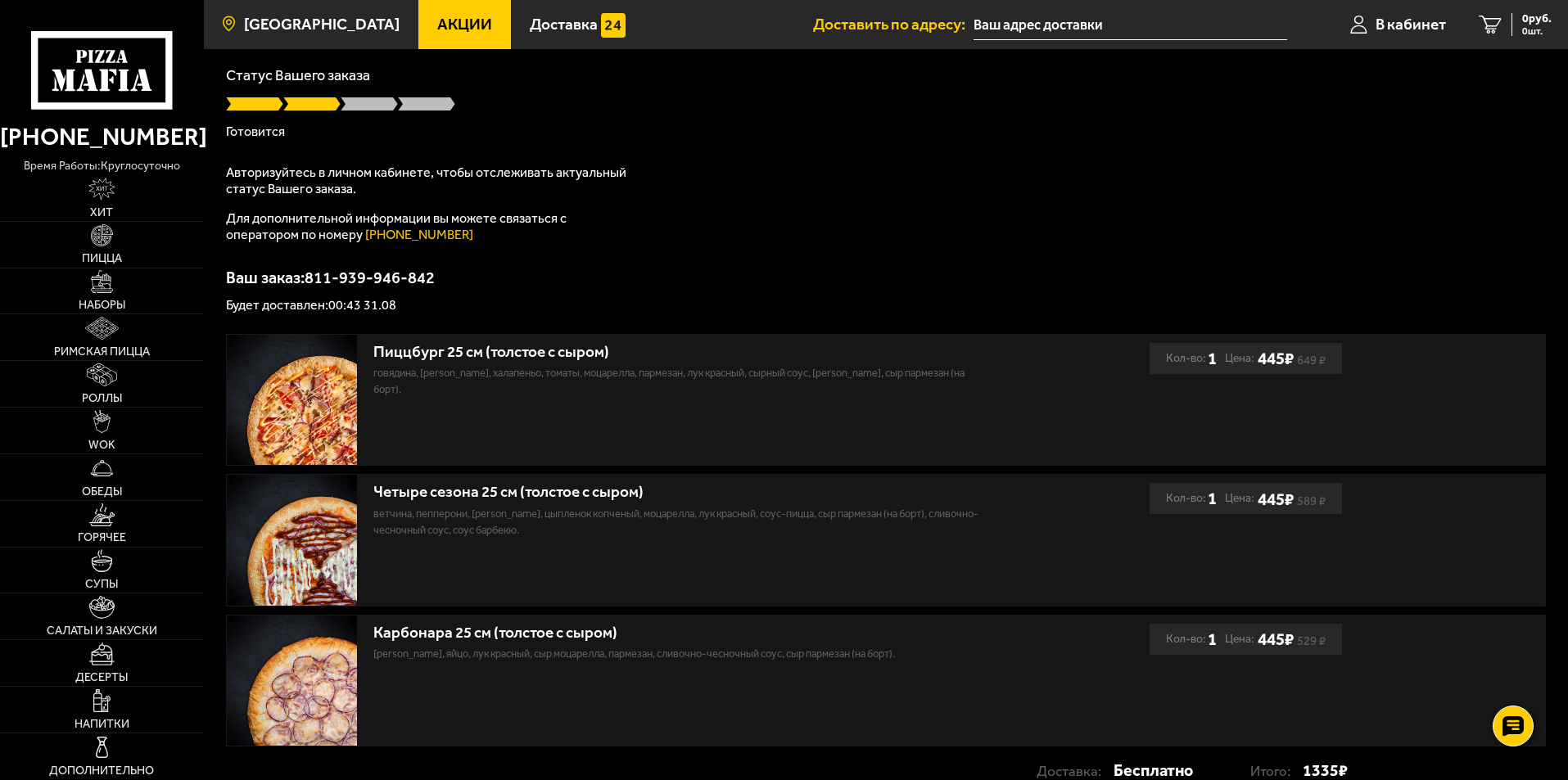
scroll to position [85, 0]
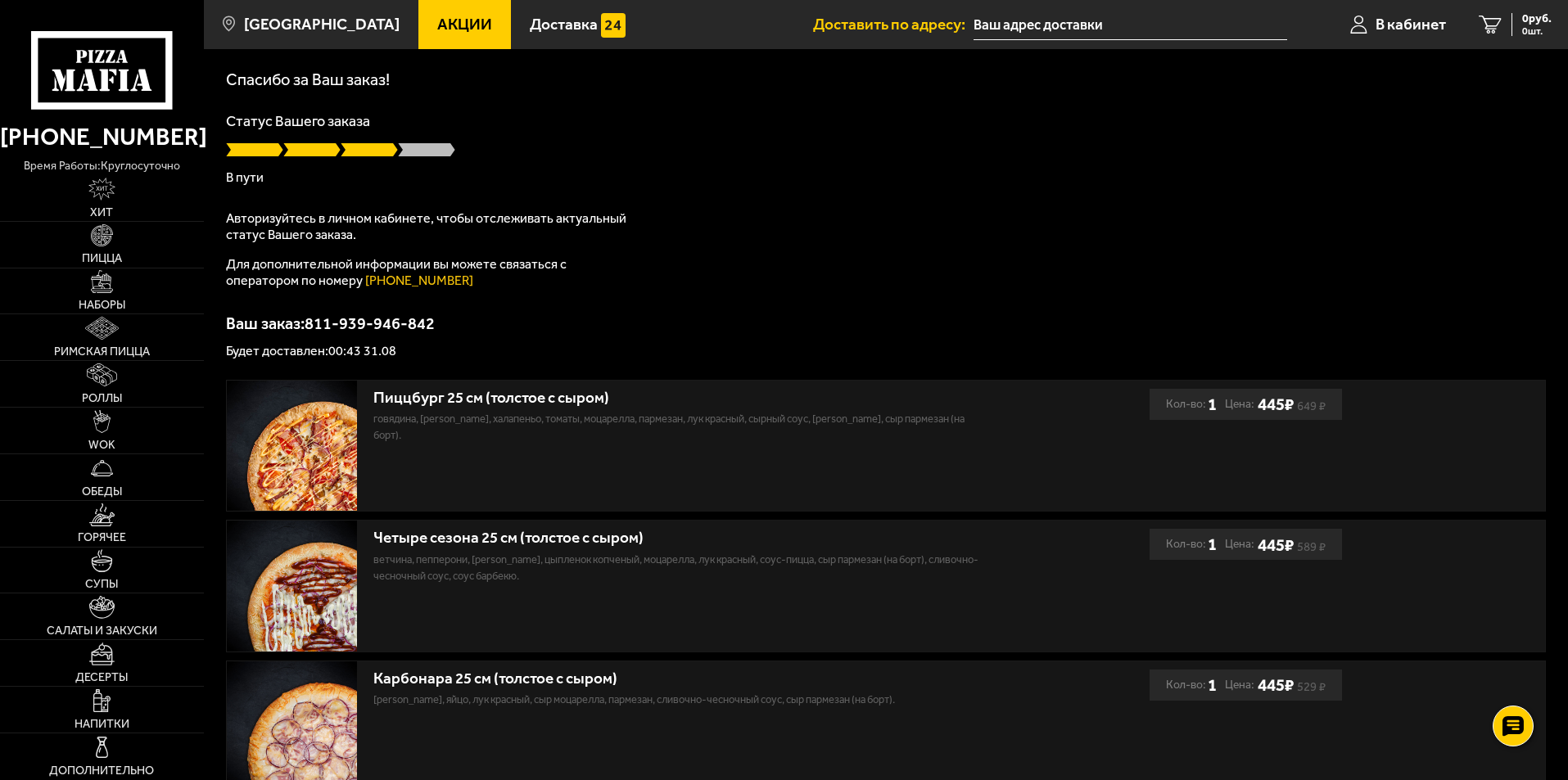
scroll to position [164, 0]
